Goal: Task Accomplishment & Management: Manage account settings

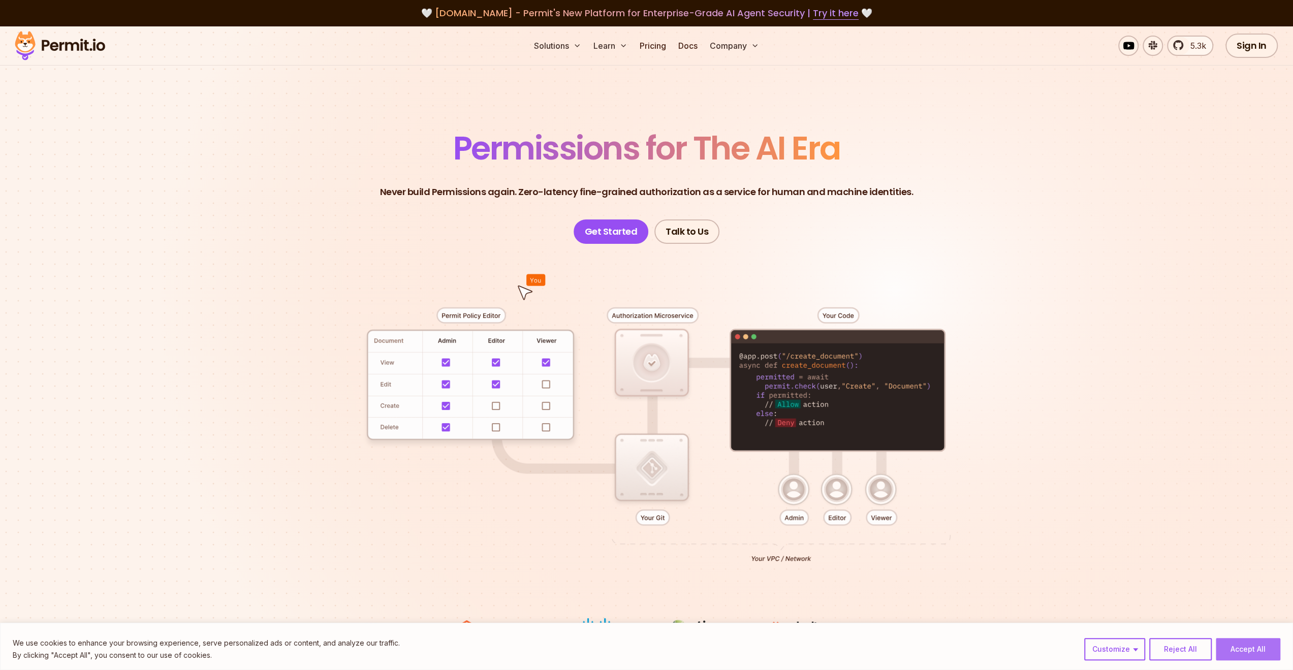
click at [1252, 645] on button "Accept All" at bounding box center [1248, 649] width 65 height 22
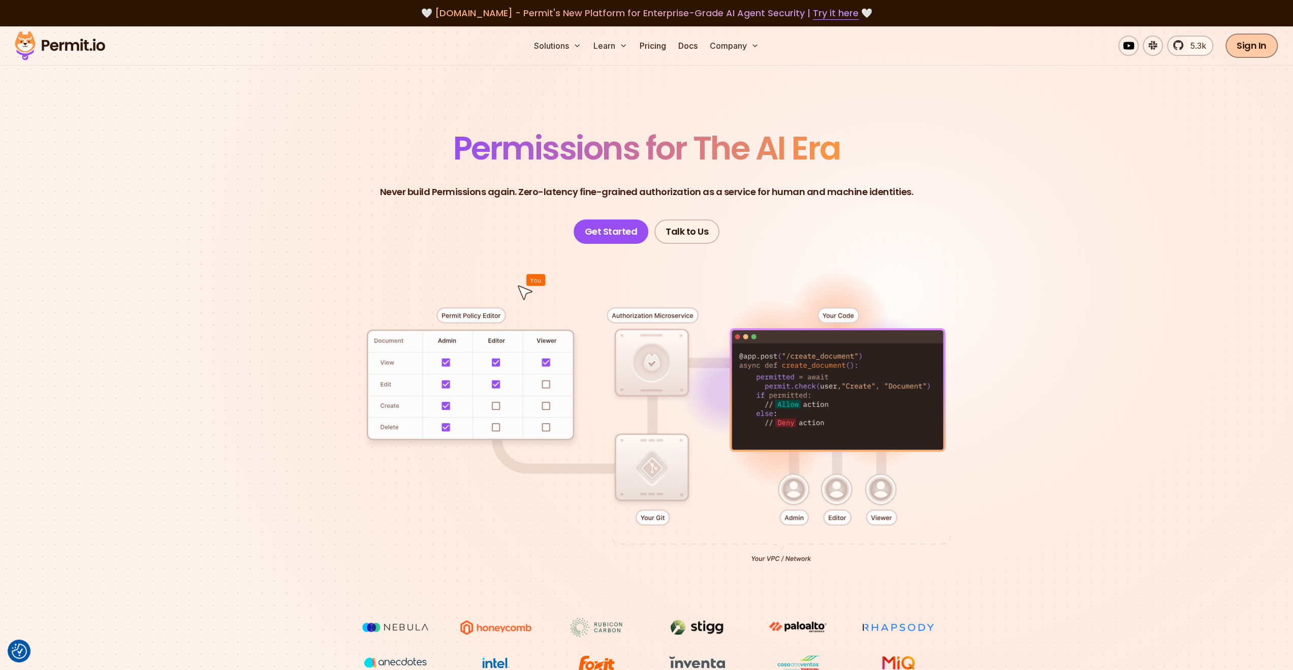
click at [1258, 48] on link "Sign In" at bounding box center [1252, 46] width 52 height 24
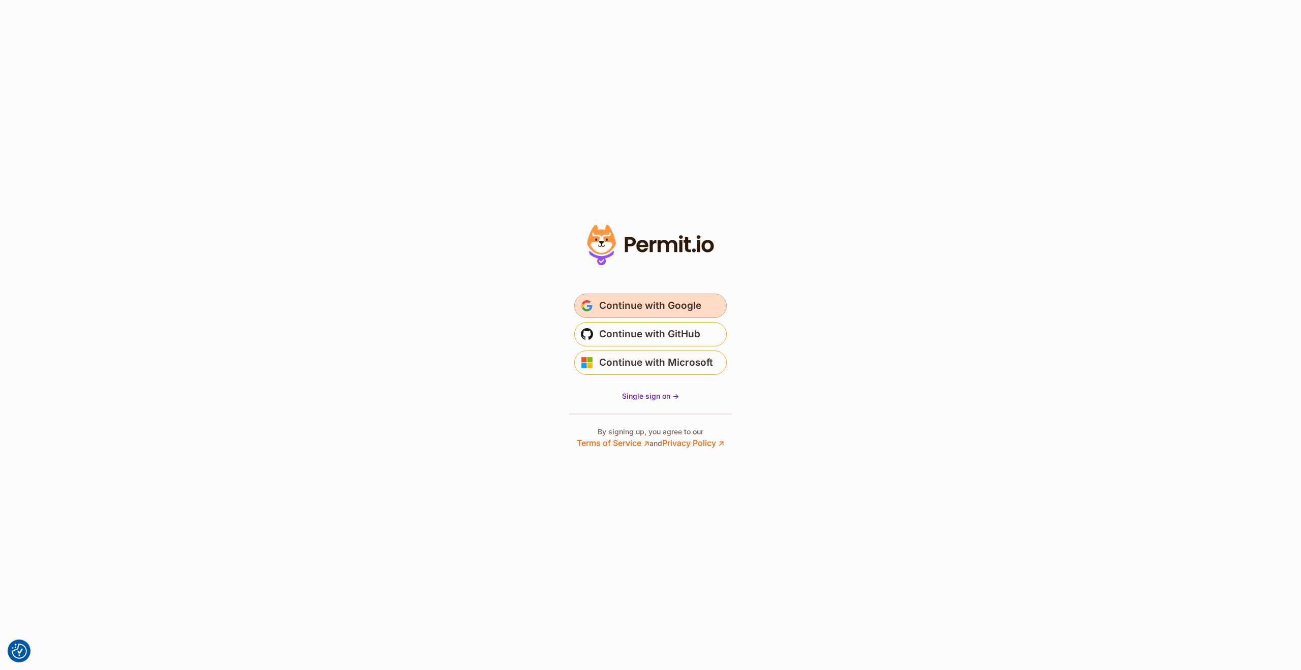
click at [641, 302] on span "Continue with Google" at bounding box center [650, 306] width 102 height 16
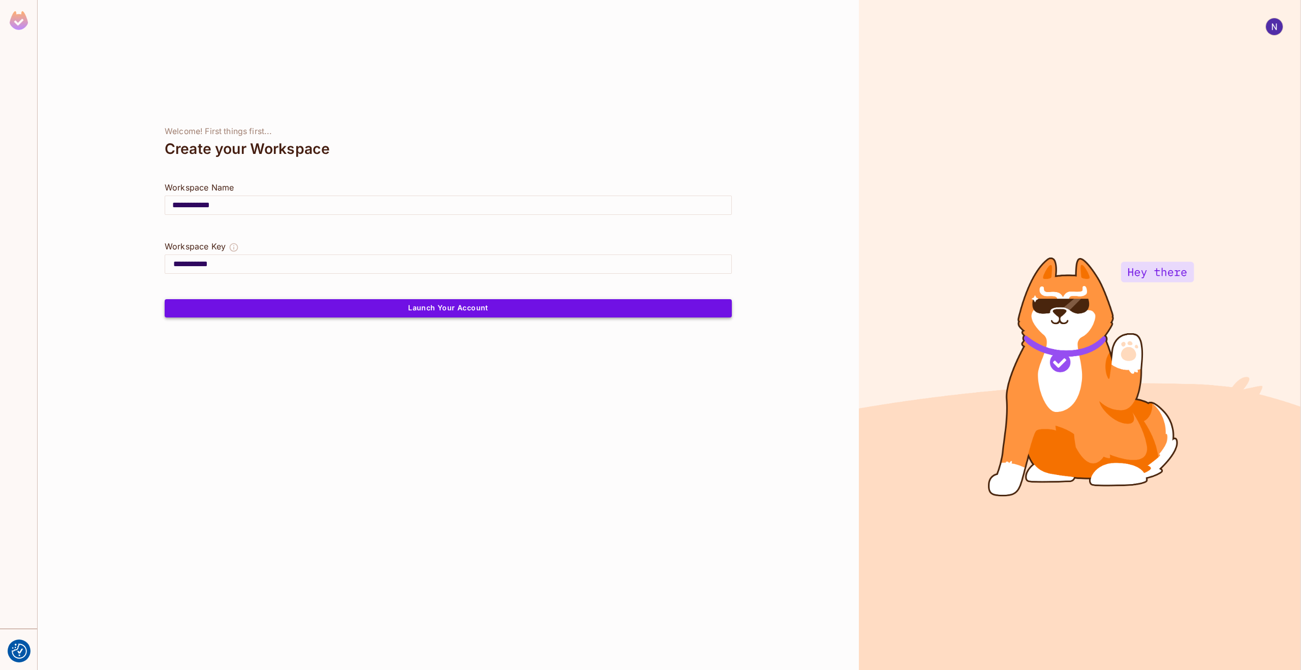
click at [461, 306] on button "Launch Your Account" at bounding box center [448, 308] width 567 height 18
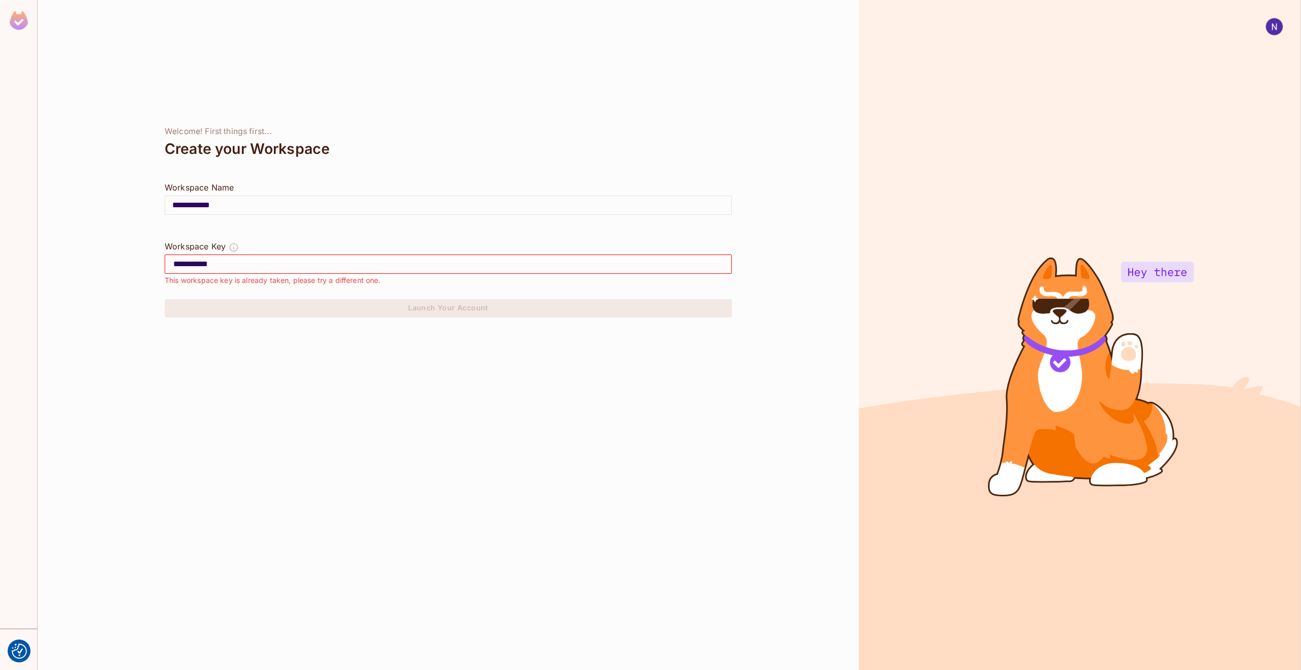
click at [203, 205] on input "**********" at bounding box center [448, 205] width 566 height 28
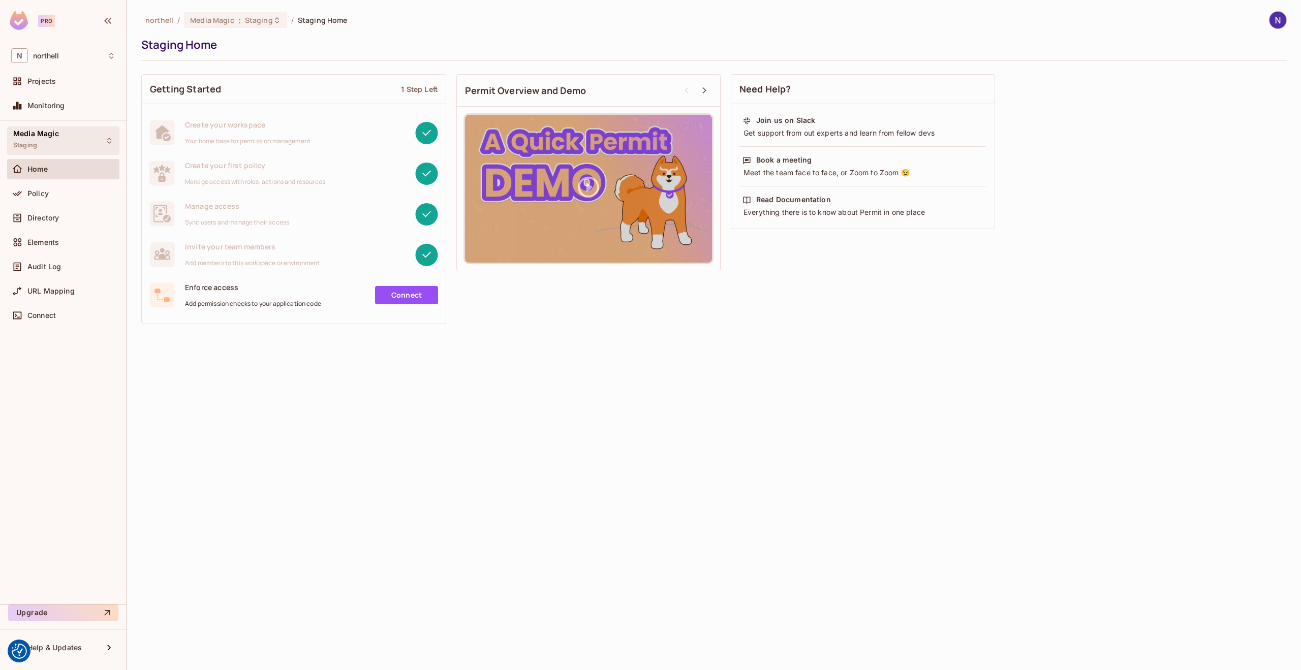
click at [38, 133] on span "Media Magic" at bounding box center [36, 134] width 46 height 8
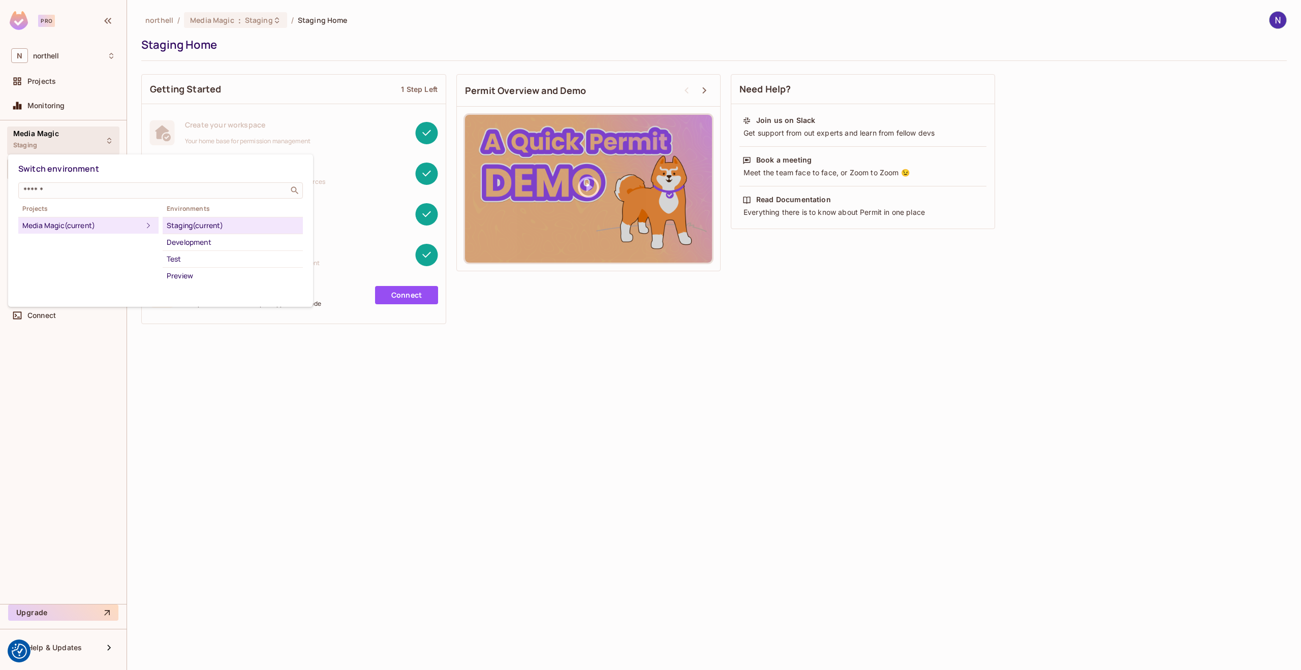
click at [38, 133] on div at bounding box center [650, 335] width 1301 height 670
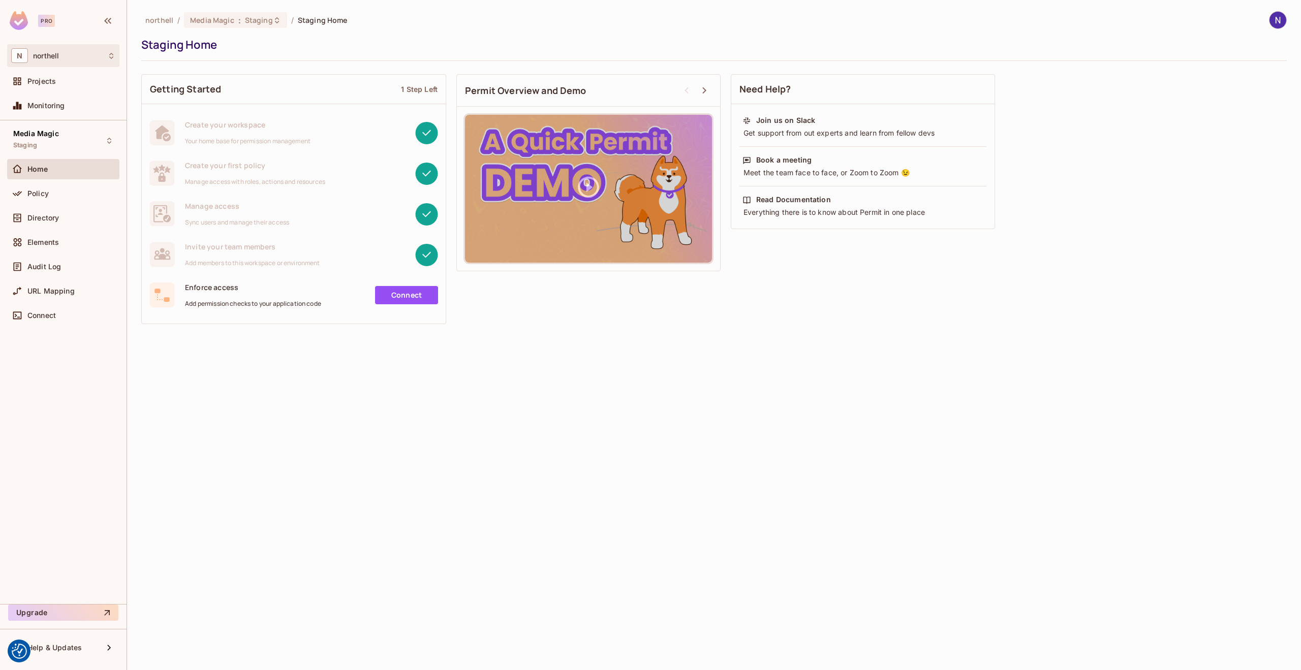
click at [57, 54] on span "northell" at bounding box center [46, 56] width 26 height 8
click at [43, 83] on span "northell" at bounding box center [57, 86] width 71 height 10
click at [273, 20] on icon at bounding box center [277, 20] width 8 height 8
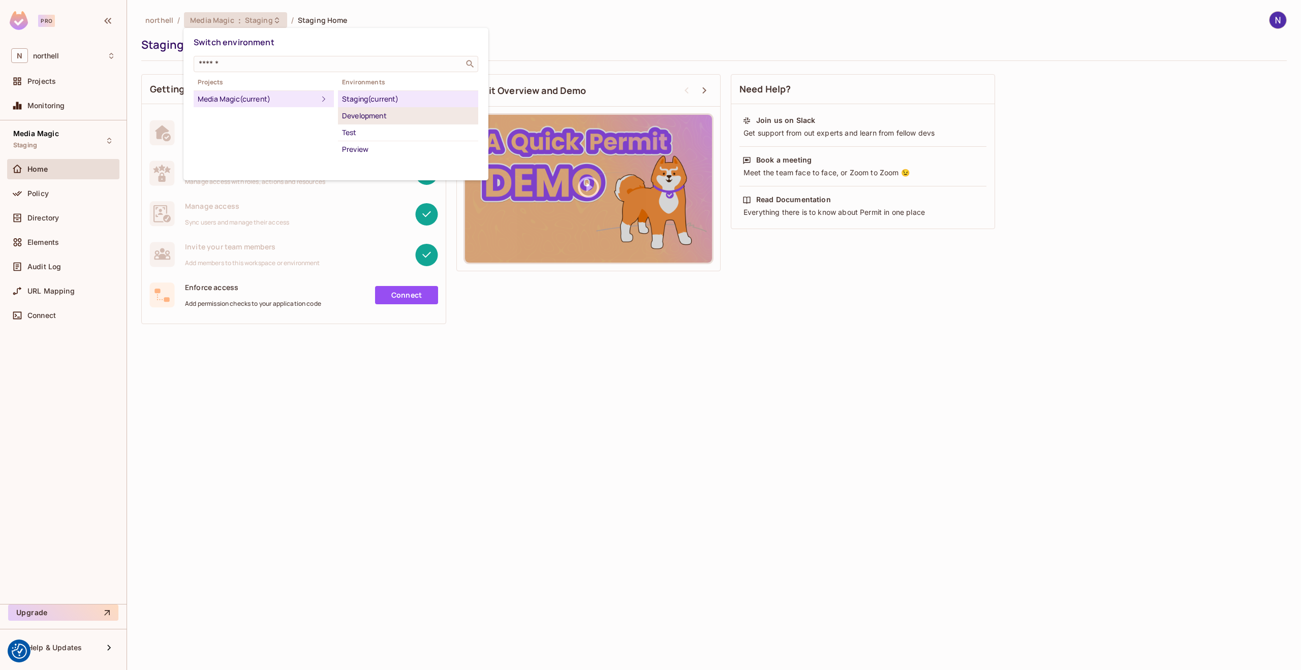
click at [353, 118] on div "Development" at bounding box center [408, 116] width 132 height 12
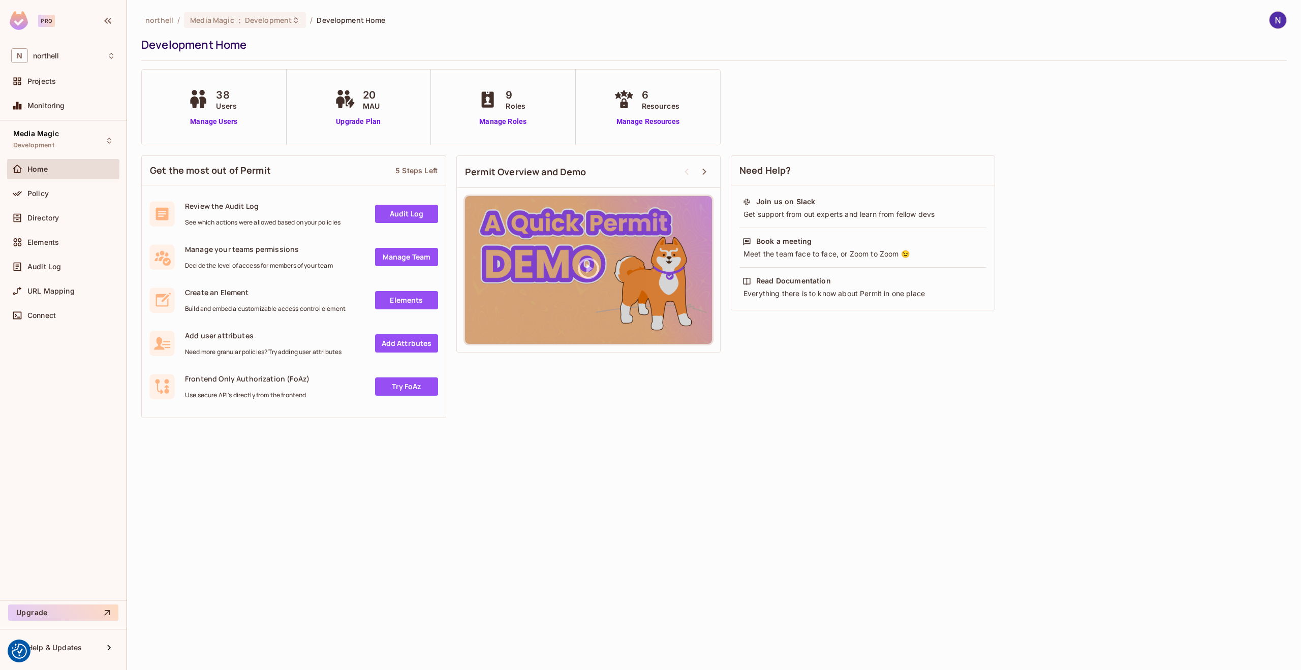
click at [210, 115] on div "38 Users Manage Users" at bounding box center [213, 107] width 56 height 40
click at [211, 119] on link "Manage Users" at bounding box center [213, 121] width 56 height 11
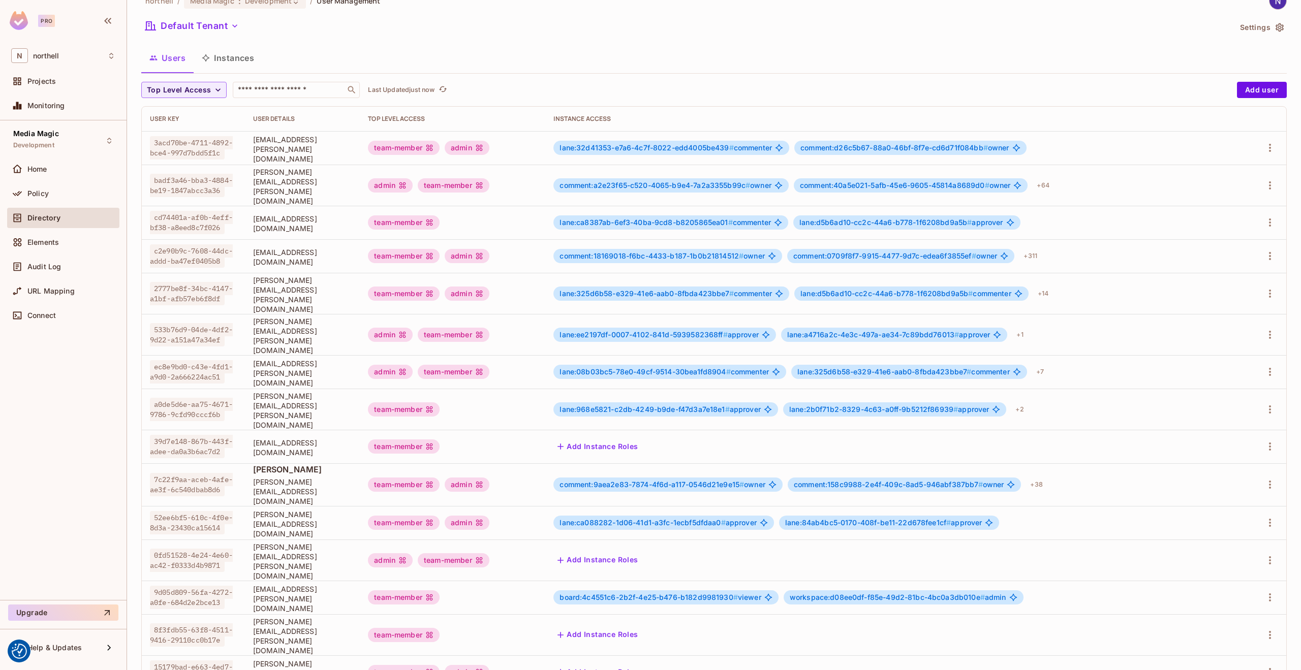
scroll to position [39, 0]
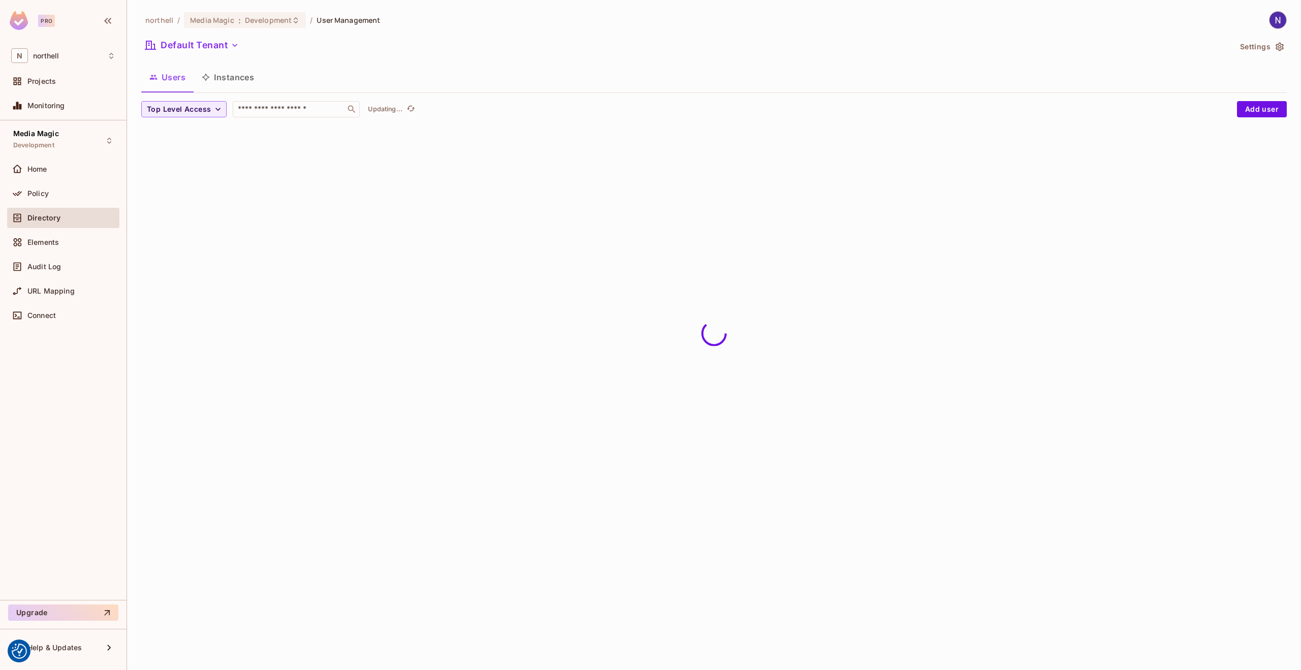
scroll to position [0, 0]
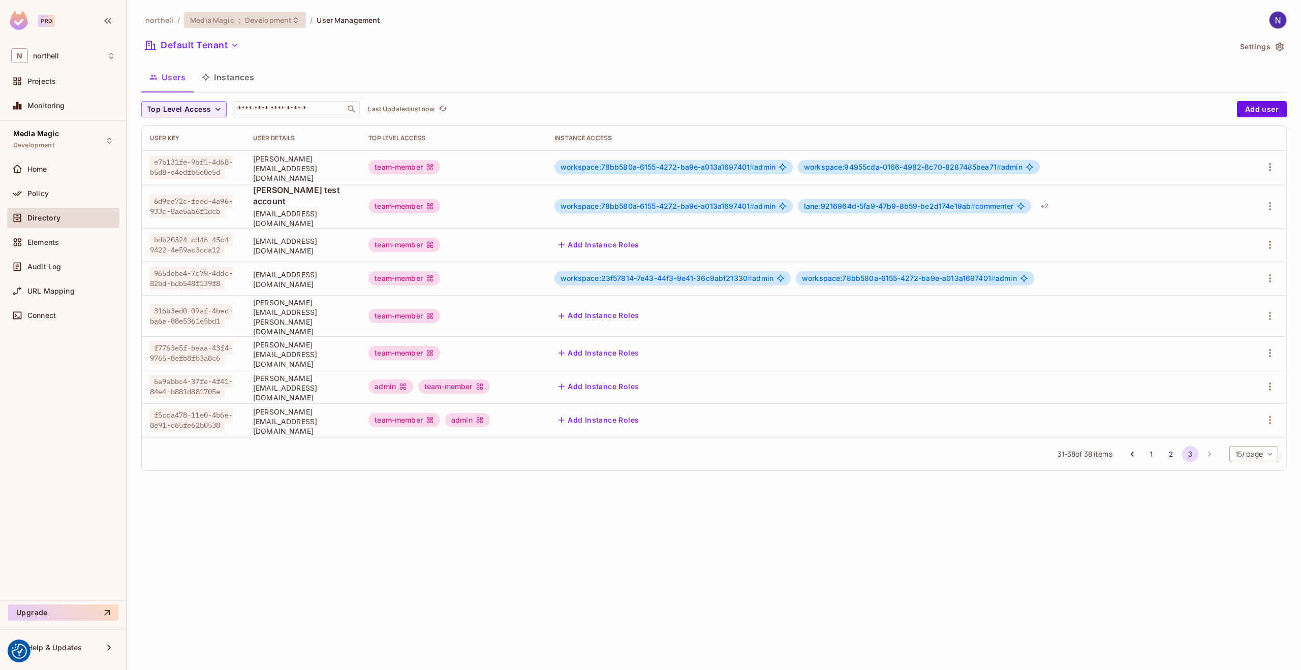
click at [293, 21] on icon at bounding box center [296, 20] width 8 height 8
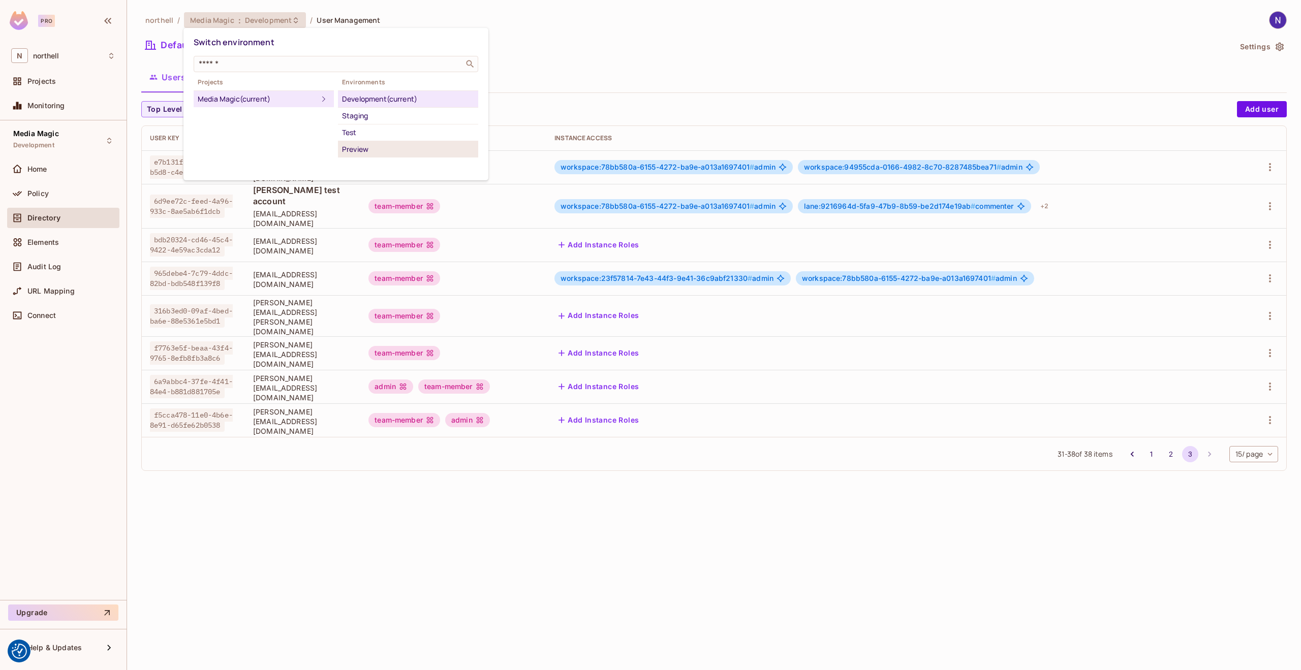
click at [366, 147] on div "Preview" at bounding box center [408, 149] width 132 height 12
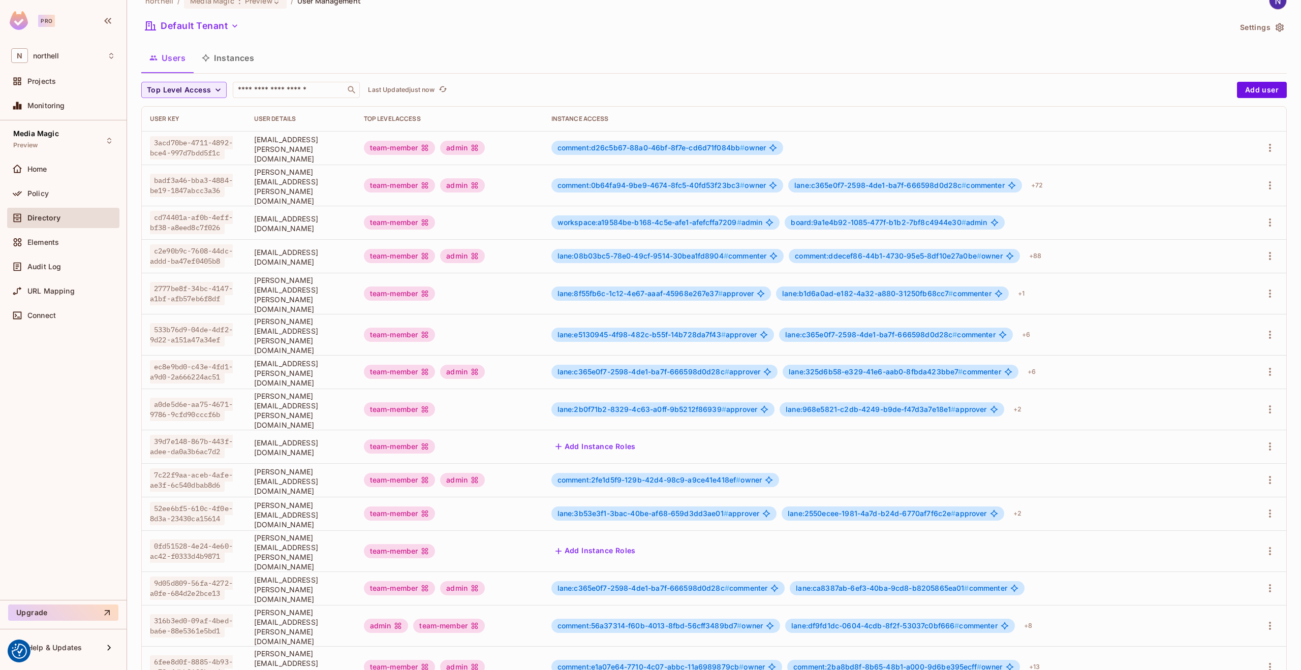
scroll to position [39, 0]
